Goal: Task Accomplishment & Management: Complete application form

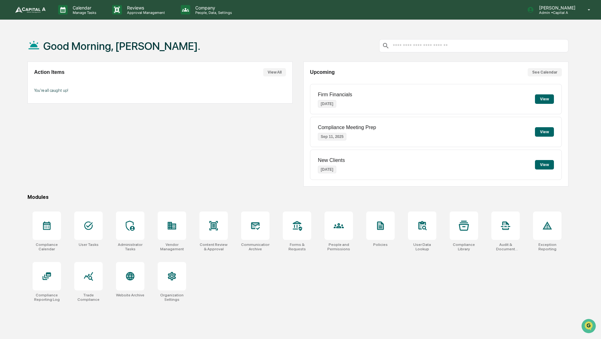
click at [541, 98] on button "View" at bounding box center [544, 98] width 19 height 9
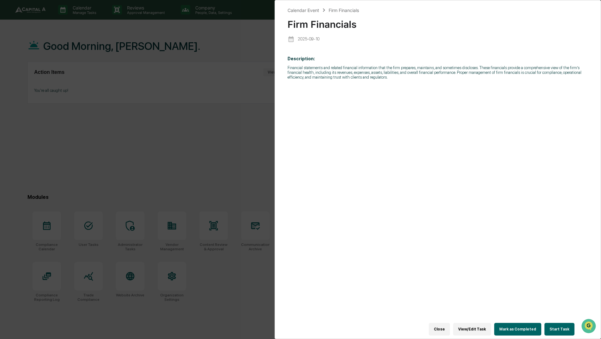
click at [555, 325] on button "Start Task" at bounding box center [559, 329] width 30 height 13
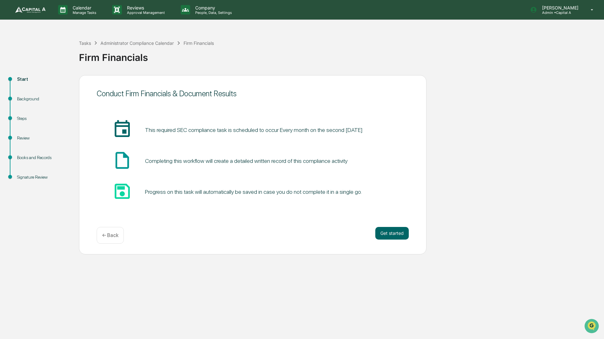
click at [385, 243] on div "Get started ← Back" at bounding box center [253, 235] width 312 height 17
click at [387, 241] on div "Get started ← Back" at bounding box center [253, 235] width 312 height 17
click at [392, 232] on button "Get started" at bounding box center [391, 233] width 33 height 13
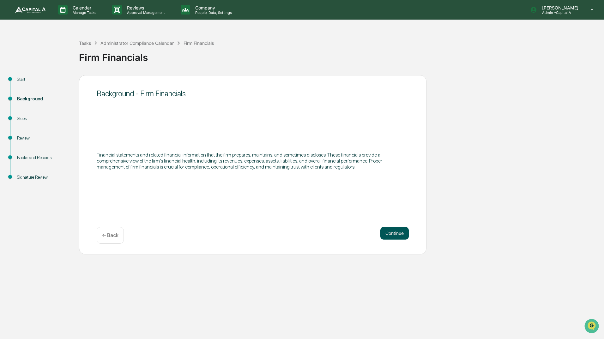
click at [387, 235] on button "Continue" at bounding box center [394, 233] width 28 height 13
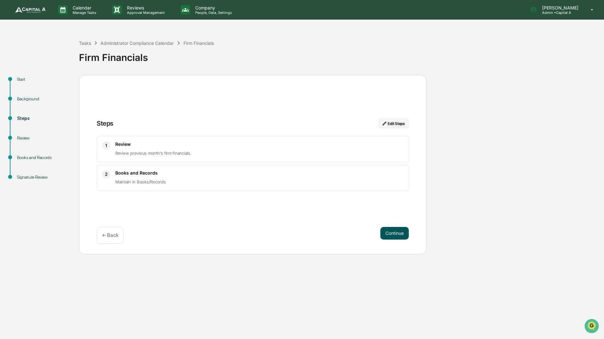
click at [385, 237] on button "Continue" at bounding box center [394, 233] width 28 height 13
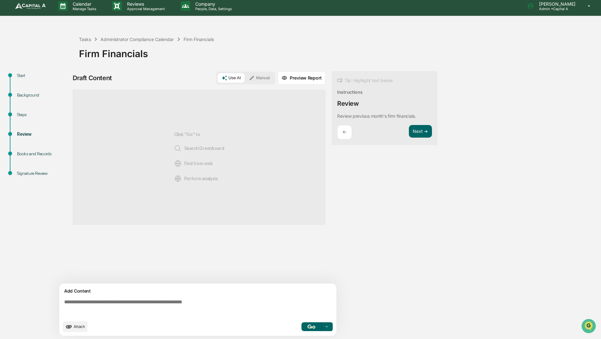
scroll to position [5, 0]
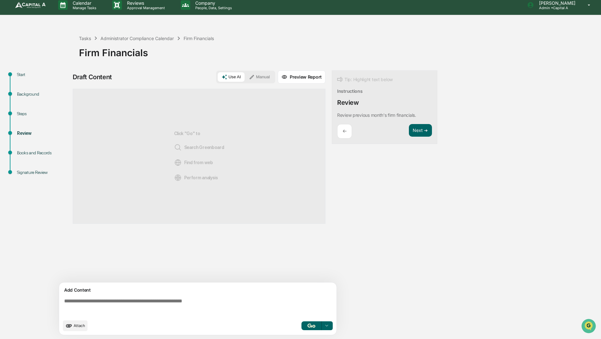
click at [268, 130] on div "Click "Go" to Search Greenboard Find from web Perform analysis" at bounding box center [199, 156] width 253 height 135
click at [339, 135] on div "←" at bounding box center [344, 131] width 15 height 15
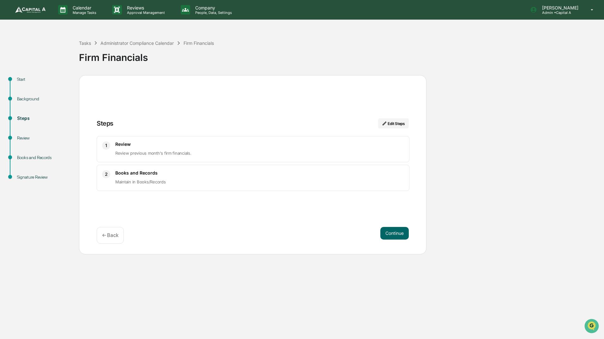
click at [159, 152] on span "Review previous month's firm financials." at bounding box center [153, 153] width 76 height 5
click at [391, 227] on button "Continue" at bounding box center [394, 233] width 28 height 13
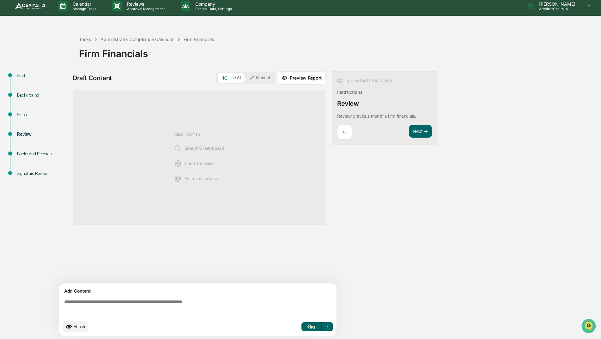
scroll to position [5, 0]
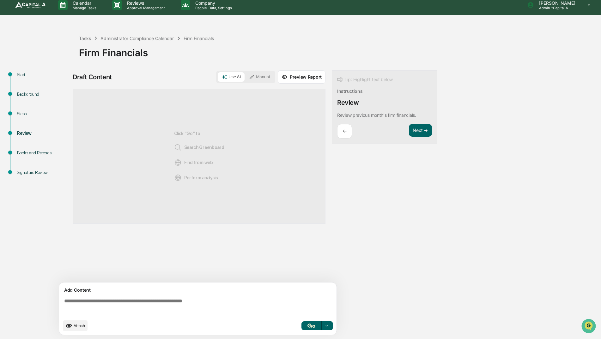
click at [212, 164] on span "Find from web" at bounding box center [193, 163] width 39 height 8
click at [427, 126] on button "Next ➔" at bounding box center [420, 130] width 23 height 13
click at [426, 127] on button "Next ➔" at bounding box center [420, 130] width 23 height 13
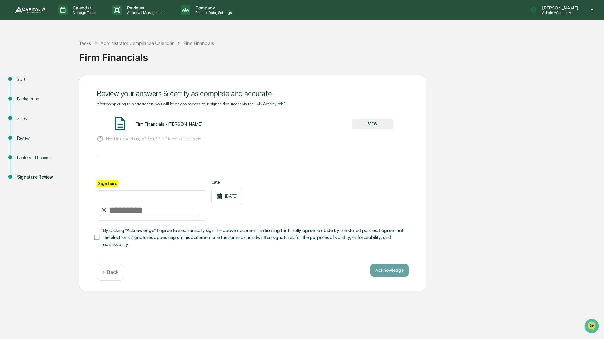
click at [25, 138] on div "Review" at bounding box center [43, 138] width 52 height 7
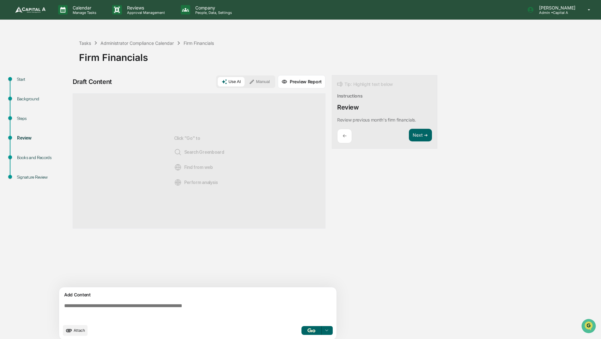
click at [268, 119] on div "Click "Go" to Search Greenboard Find from web Perform analysis" at bounding box center [199, 160] width 253 height 135
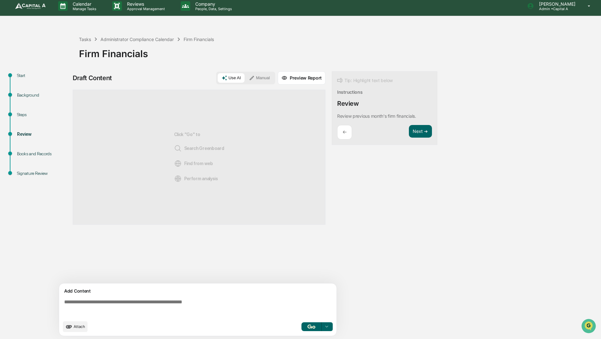
scroll to position [5, 0]
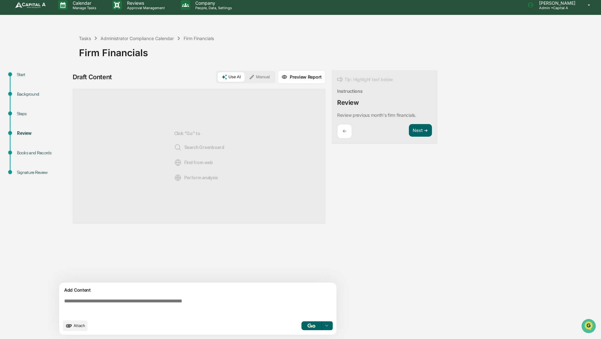
click at [19, 75] on div "Start" at bounding box center [43, 74] width 52 height 7
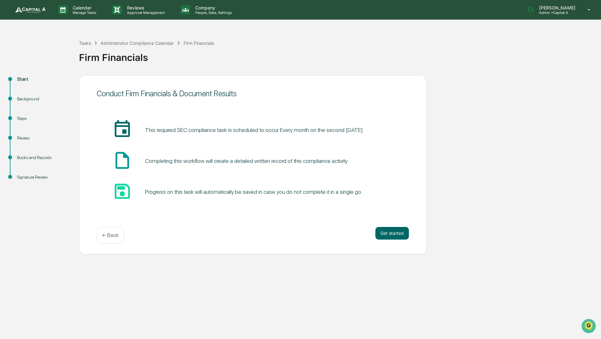
scroll to position [0, 0]
click at [385, 228] on button "Get started" at bounding box center [391, 233] width 33 height 13
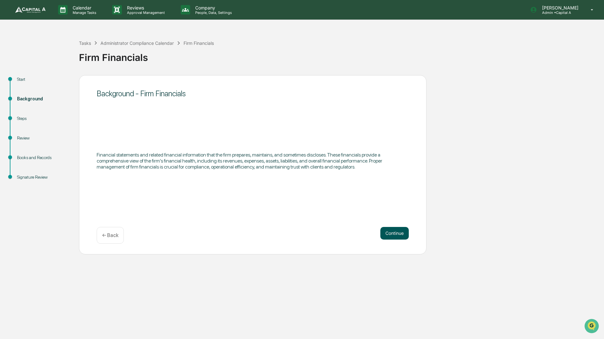
click at [385, 229] on button "Continue" at bounding box center [394, 233] width 28 height 13
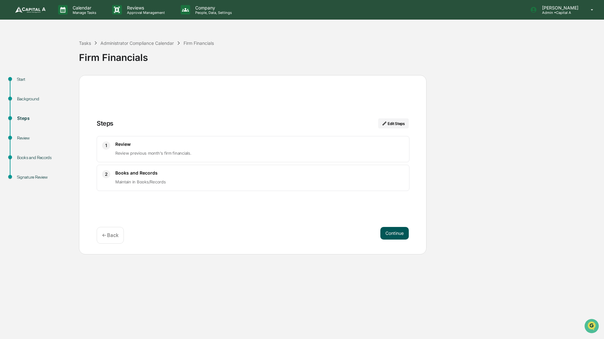
click at [385, 229] on button "Continue" at bounding box center [394, 233] width 28 height 13
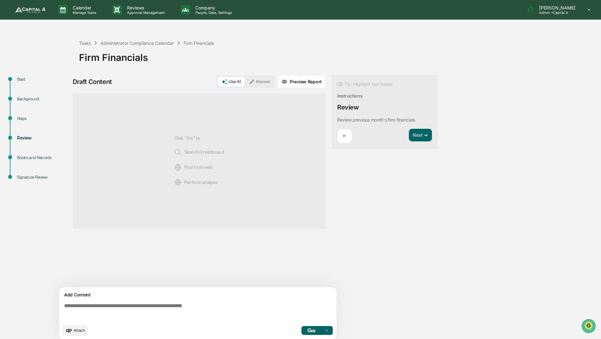
click at [385, 113] on div "Tip: Highlight text below Instructions Review Review previous month's firm fina…" at bounding box center [384, 112] width 105 height 74
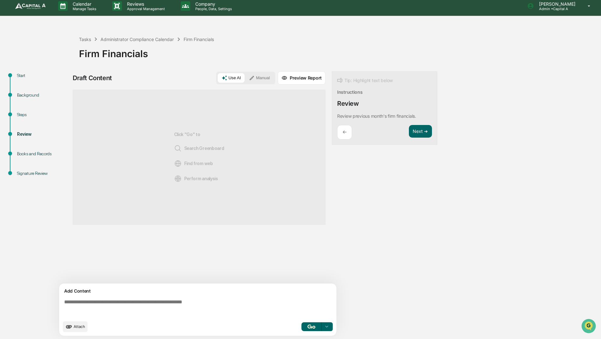
scroll to position [5, 0]
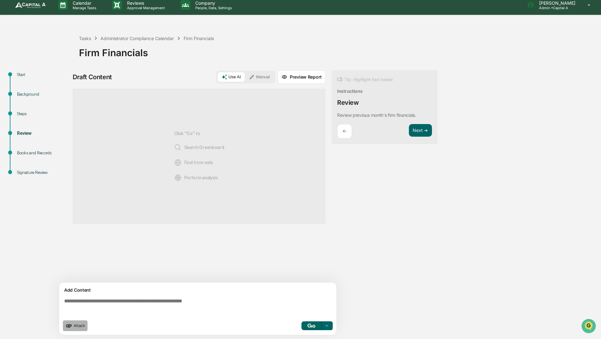
click at [74, 327] on span "Attach" at bounding box center [79, 325] width 11 height 5
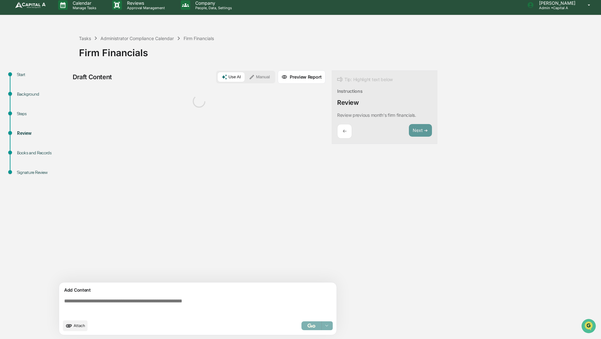
click at [307, 211] on div "Sources" at bounding box center [199, 186] width 253 height 194
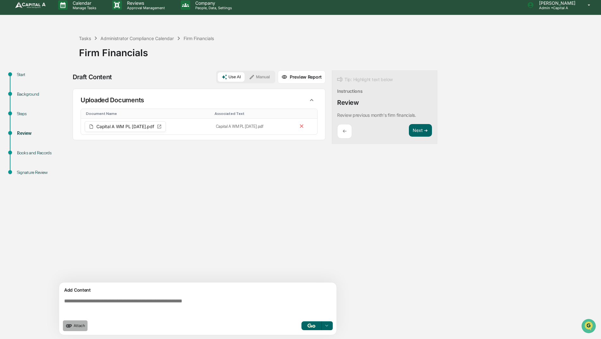
click at [78, 326] on span "Attach" at bounding box center [79, 325] width 11 height 5
click at [74, 326] on span "Attach" at bounding box center [79, 325] width 11 height 5
click at [77, 329] on button "Attach" at bounding box center [75, 325] width 25 height 11
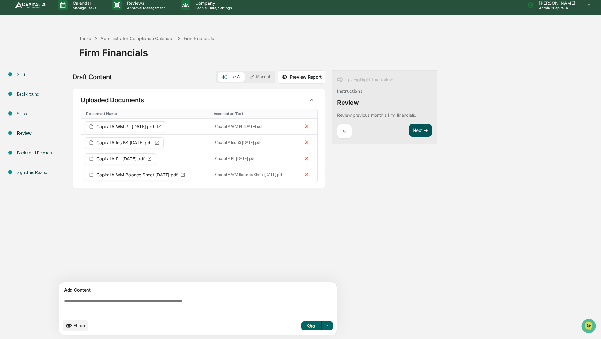
click at [423, 132] on button "Next ➔" at bounding box center [420, 130] width 23 height 13
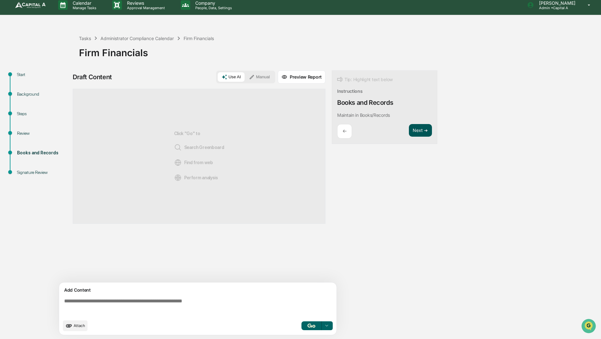
click at [423, 132] on button "Next ➔" at bounding box center [420, 130] width 23 height 13
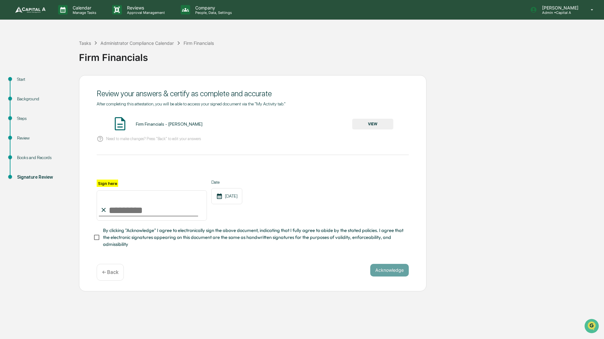
click at [163, 200] on input "Sign here" at bounding box center [152, 205] width 110 height 30
type input "**********"
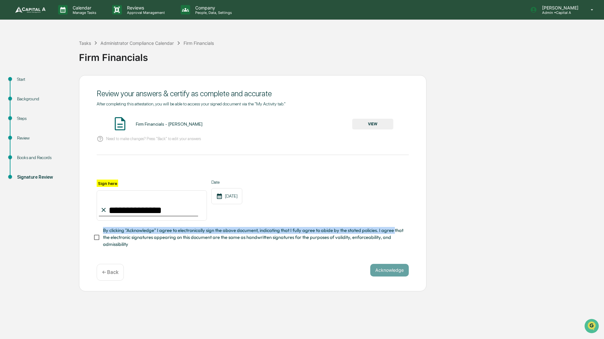
click at [102, 237] on label "By clicking "Acknowledge" I agree to electronically sign the above document, in…" at bounding box center [248, 237] width 310 height 21
click at [374, 121] on button "VIEW" at bounding box center [372, 124] width 41 height 11
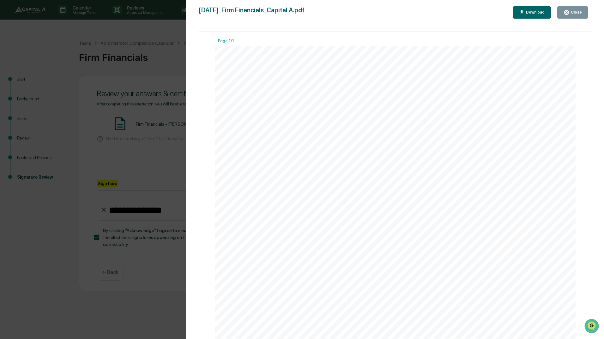
click at [167, 102] on div "Version History [DATE] 02:23 PM [PERSON_NAME] [DATE]_Firm Financials_Capital A.…" at bounding box center [302, 169] width 604 height 339
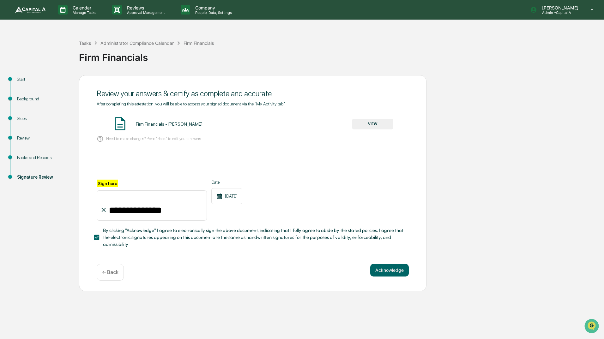
click at [104, 275] on p "← Back" at bounding box center [110, 272] width 16 height 6
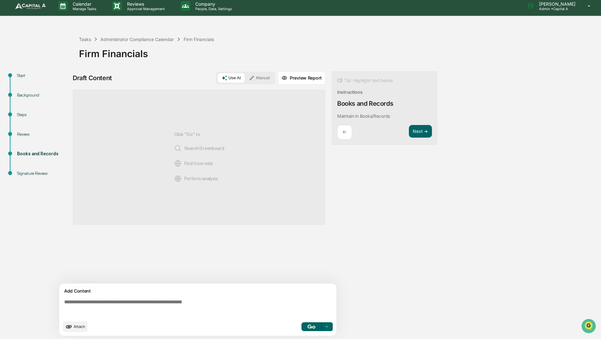
scroll to position [5, 0]
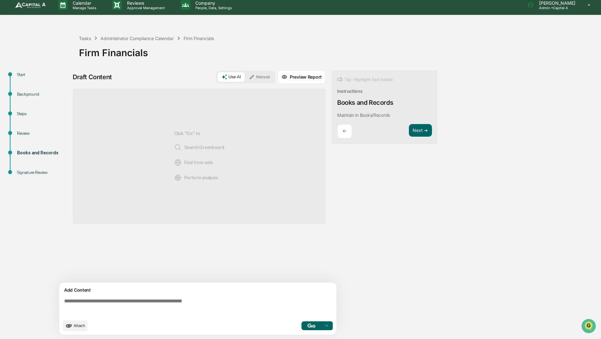
click at [27, 130] on div "Review" at bounding box center [43, 133] width 52 height 7
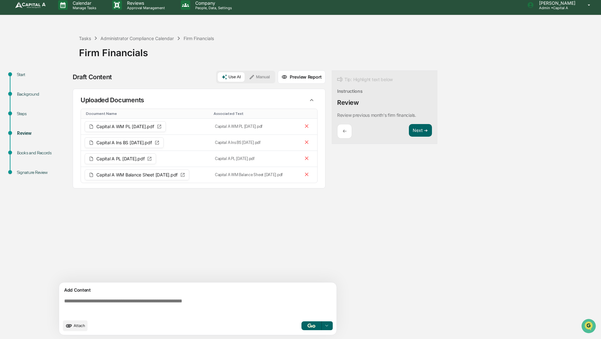
click at [289, 80] on button "Preview Report" at bounding box center [302, 76] width 48 height 13
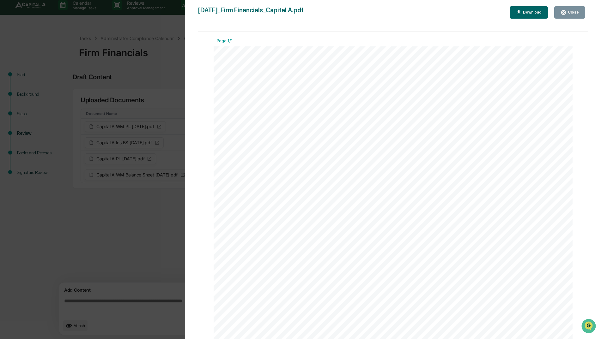
click at [572, 12] on div "Close" at bounding box center [572, 12] width 12 height 4
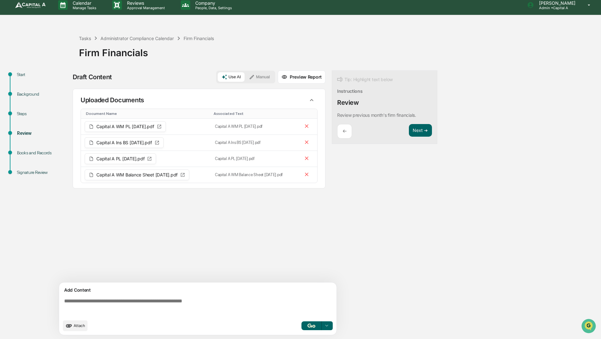
click at [301, 73] on button "Preview Report" at bounding box center [302, 76] width 48 height 13
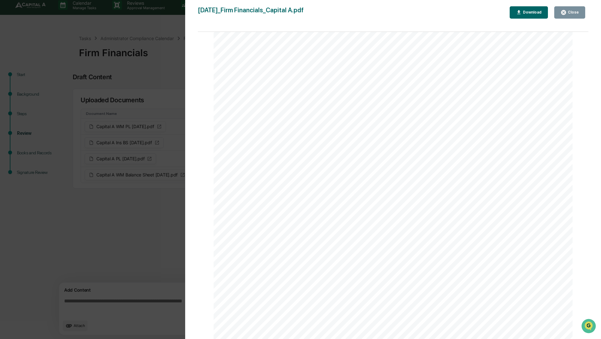
scroll to position [158, 0]
click at [570, 14] on div "Close" at bounding box center [572, 12] width 12 height 4
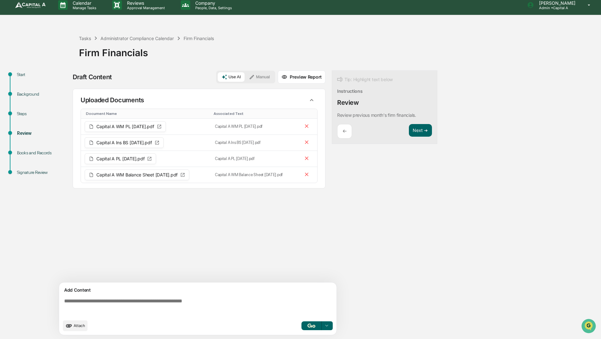
click at [177, 300] on textarea at bounding box center [199, 307] width 275 height 23
click at [311, 324] on img "button" at bounding box center [311, 326] width 8 height 4
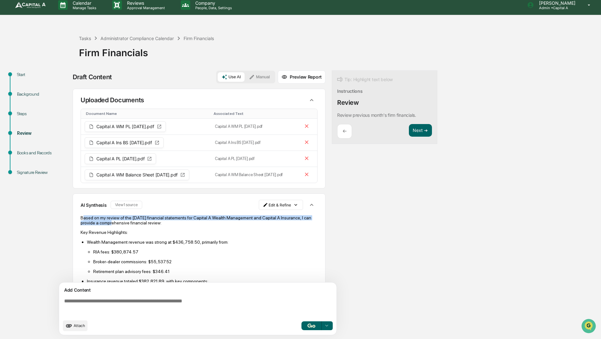
drag, startPoint x: 82, startPoint y: 217, endPoint x: 99, endPoint y: 224, distance: 18.0
click at [99, 224] on p "Based on my review of the [DATE] financial statements for Capital A Wealth Mana…" at bounding box center [199, 220] width 237 height 10
drag, startPoint x: 99, startPoint y: 224, endPoint x: 91, endPoint y: 240, distance: 18.1
click at [92, 240] on p "Wealth Management revenue was strong at $436,758.50, primarily from:" at bounding box center [202, 242] width 230 height 5
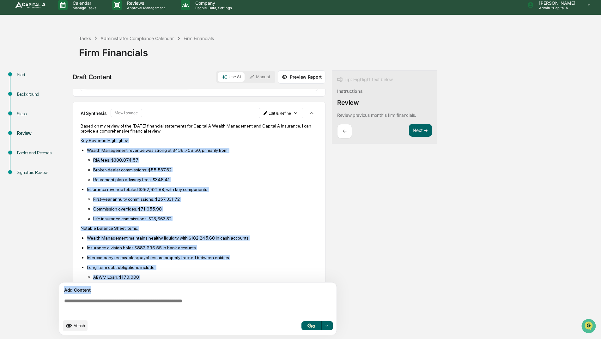
scroll to position [195, 0]
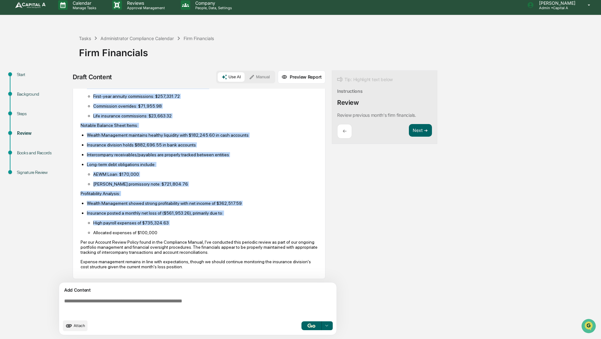
drag, startPoint x: 81, startPoint y: 231, endPoint x: 178, endPoint y: 225, distance: 97.8
click at [178, 225] on div "Based on my review of the [DATE] financial statements for Capital A Wealth Mana…" at bounding box center [199, 145] width 237 height 249
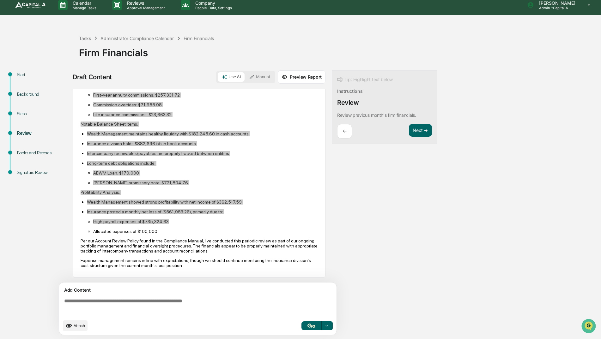
scroll to position [196, 0]
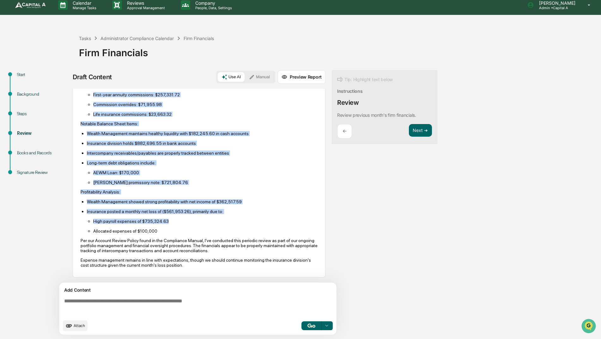
click at [180, 204] on p "Wealth Management showed strong profitability with net income of $362,517.59" at bounding box center [202, 201] width 230 height 5
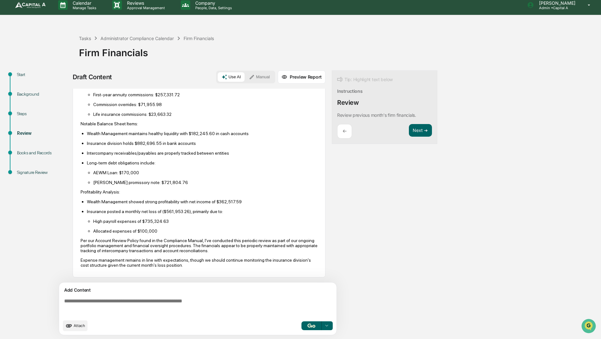
click at [171, 221] on p "High payroll expenses of $735,324.63" at bounding box center [205, 221] width 224 height 5
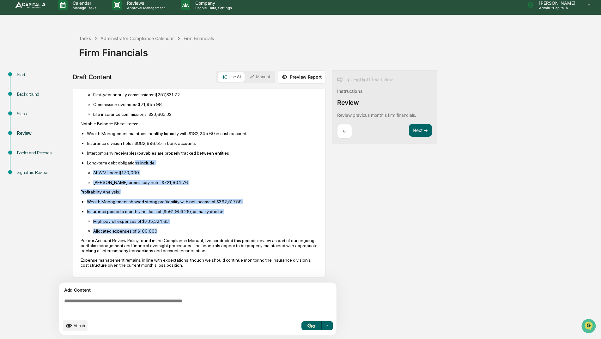
drag, startPoint x: 160, startPoint y: 232, endPoint x: 133, endPoint y: 162, distance: 74.6
click at [133, 162] on div "Based on my review of the [DATE] financial statements for Capital A Wealth Mana…" at bounding box center [199, 143] width 237 height 249
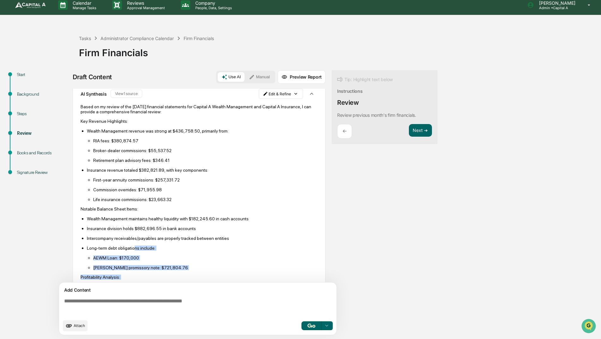
scroll to position [0, 0]
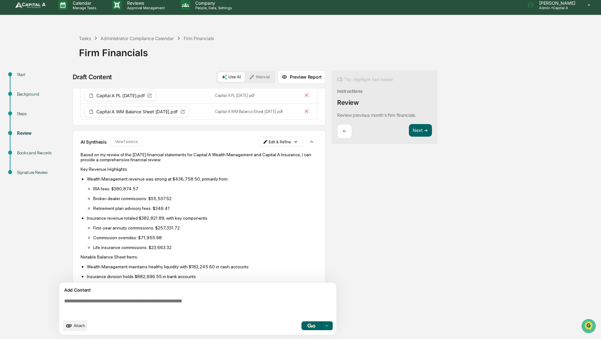
click at [140, 214] on ul "Wealth Management revenue was strong at $436,758.50, primarily from: RIA fees: …" at bounding box center [199, 213] width 237 height 74
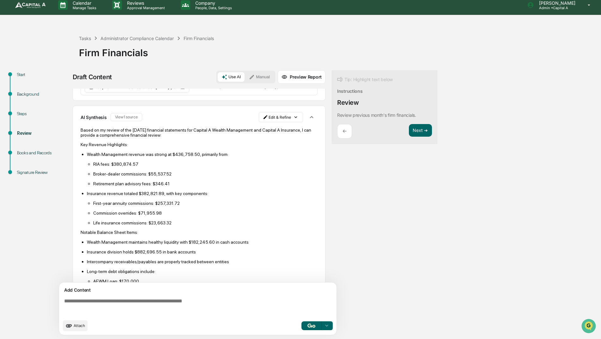
scroll to position [126, 0]
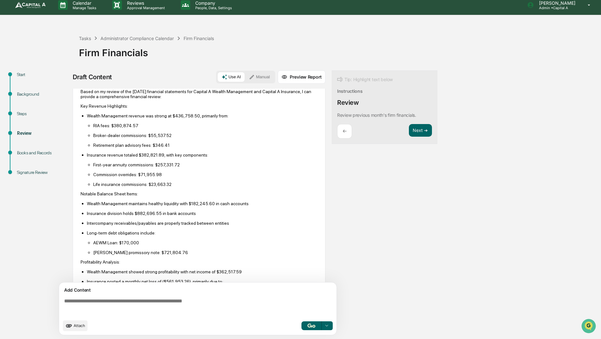
click at [229, 222] on p "Intercompany receivables/payables are properly tracked between entities" at bounding box center [202, 223] width 230 height 5
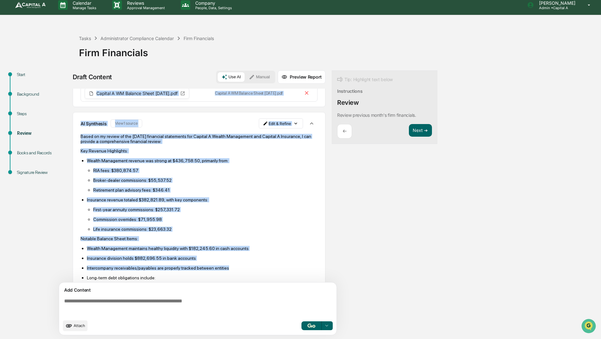
scroll to position [77, 0]
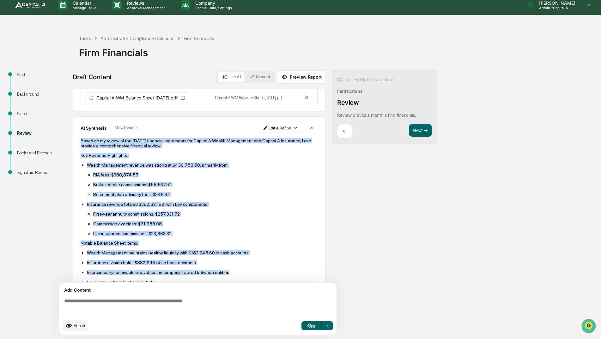
drag, startPoint x: 229, startPoint y: 222, endPoint x: 79, endPoint y: 140, distance: 170.4
click at [79, 140] on div "AI Synthesis View 1 source Edit & Refine Based on my review of the [DATE] finan…" at bounding box center [199, 257] width 253 height 280
drag, startPoint x: 79, startPoint y: 140, endPoint x: 84, endPoint y: 143, distance: 5.7
copy div "Based on my review of the [DATE] financial statements for Capital A Wealth Mana…"
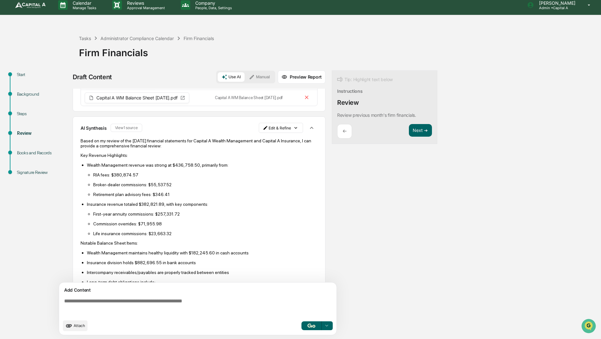
click at [247, 134] on div "AI Synthesis View 1 source Edit & Refine" at bounding box center [199, 128] width 237 height 12
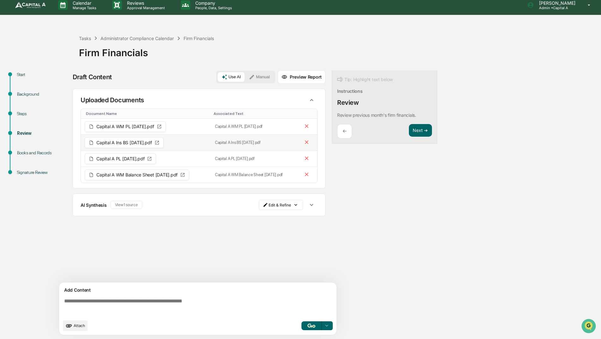
scroll to position [0, 0]
click at [136, 206] on button "View 1 source" at bounding box center [127, 205] width 32 height 8
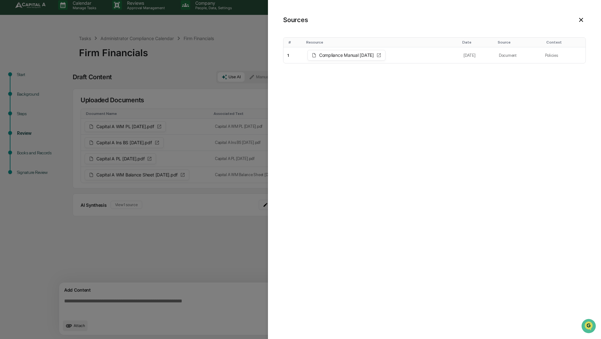
click at [582, 19] on icon at bounding box center [580, 20] width 4 height 4
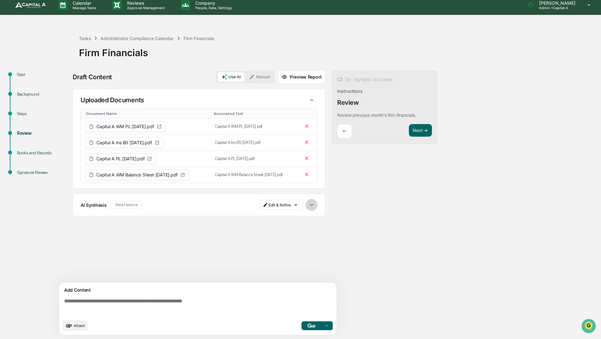
click at [313, 205] on icon "button" at bounding box center [311, 204] width 7 height 7
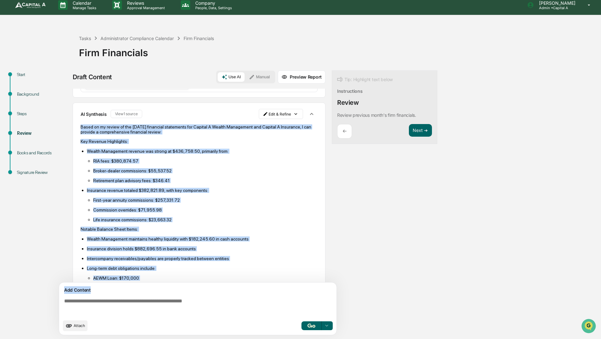
scroll to position [197, 0]
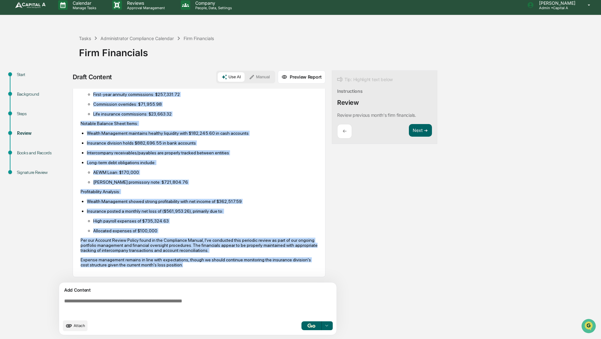
drag, startPoint x: 79, startPoint y: 155, endPoint x: 206, endPoint y: 271, distance: 171.4
click at [206, 271] on div "AI Synthesis View 1 source Edit & Refine Based on my review of the [DATE] finan…" at bounding box center [199, 137] width 253 height 280
copy div "Based on my review of the [DATE] financial statements for Capital A Wealth Mana…"
click at [418, 129] on button "Next ➔" at bounding box center [420, 130] width 23 height 13
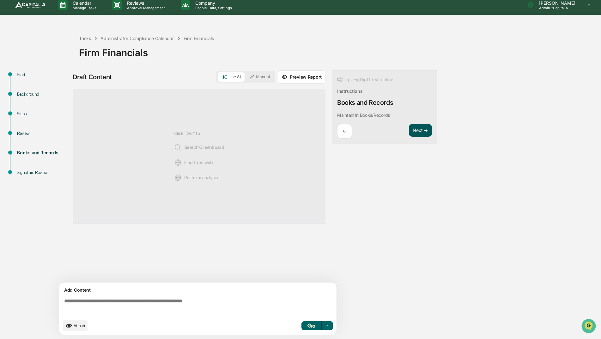
click at [418, 134] on button "Next ➔" at bounding box center [420, 130] width 23 height 13
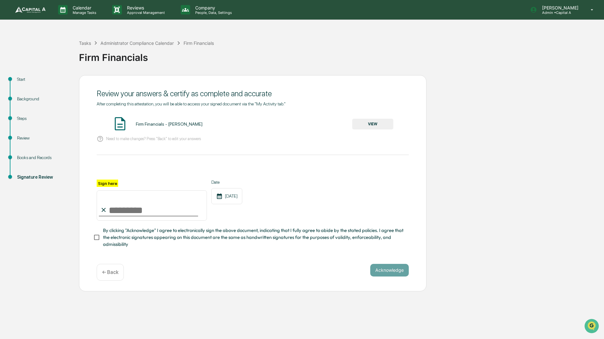
click at [144, 197] on input "Sign here" at bounding box center [152, 205] width 110 height 30
type input "**********"
click at [391, 277] on button "Acknowledge" at bounding box center [389, 270] width 39 height 13
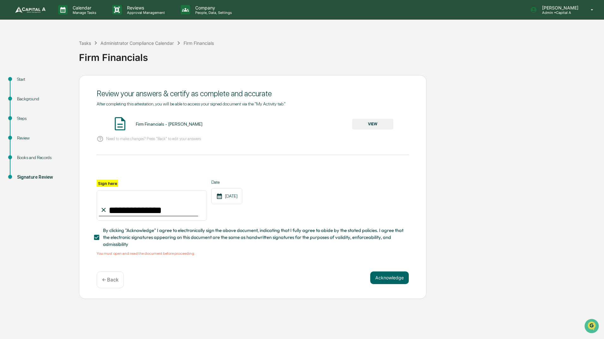
click at [368, 124] on button "VIEW" at bounding box center [372, 124] width 41 height 11
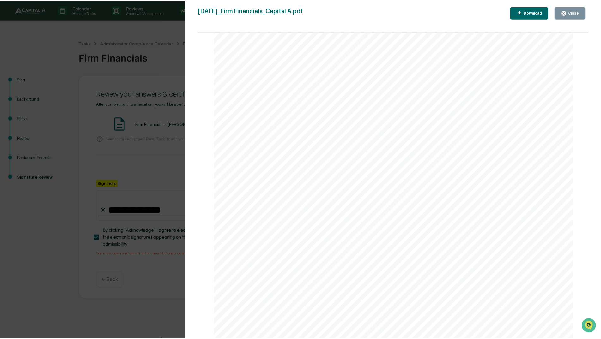
scroll to position [749, 0]
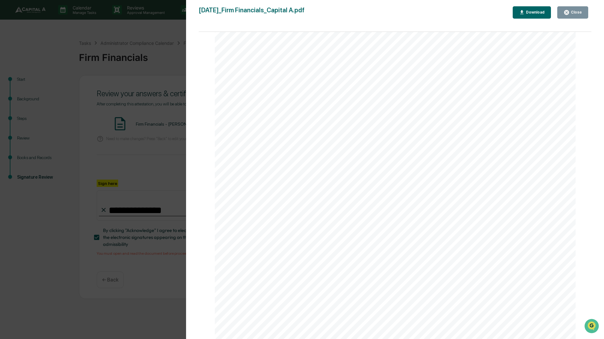
drag, startPoint x: 567, startPoint y: 16, endPoint x: 552, endPoint y: 33, distance: 23.3
click at [567, 16] on button "Close" at bounding box center [572, 12] width 31 height 12
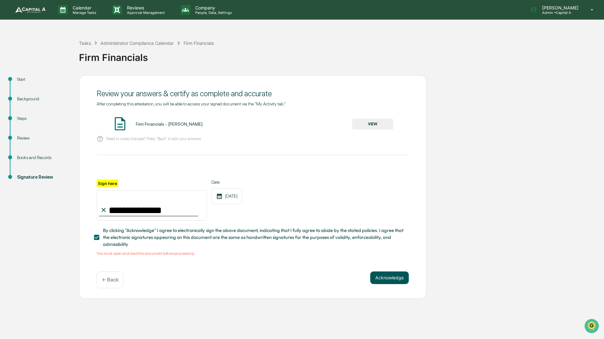
click at [383, 278] on button "Acknowledge" at bounding box center [389, 278] width 39 height 13
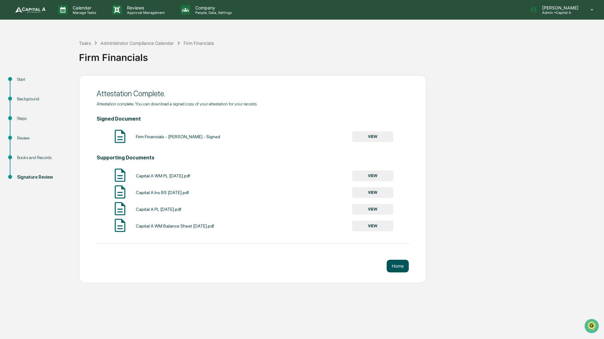
click at [400, 270] on button "Home" at bounding box center [397, 266] width 22 height 13
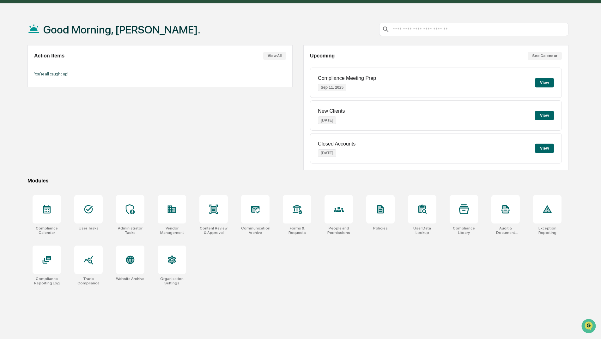
scroll to position [30, 0]
